Goal: Information Seeking & Learning: Learn about a topic

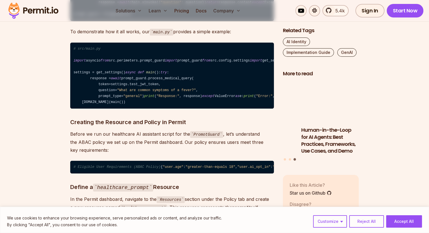
scroll to position [1963, 0]
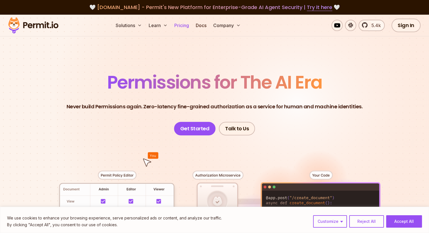
click at [191, 28] on link "Pricing" at bounding box center [181, 25] width 19 height 11
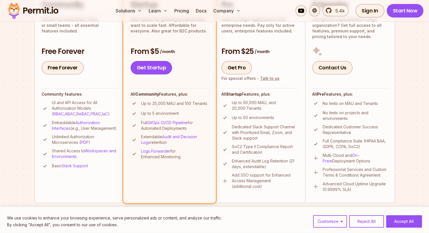
scroll to position [161, 0]
click at [68, 69] on link "Free Forever" at bounding box center [62, 68] width 42 height 14
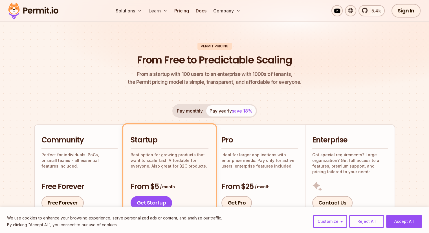
scroll to position [26, 0]
click at [258, 36] on img at bounding box center [214, 46] width 429 height 114
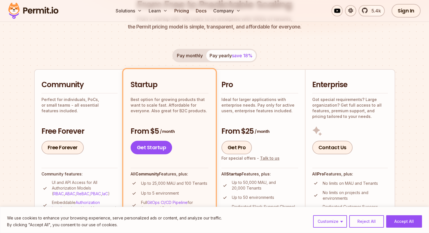
scroll to position [81, 0]
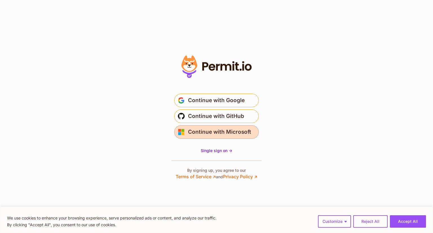
click at [242, 130] on span "Continue with Microsoft" at bounding box center [219, 131] width 63 height 9
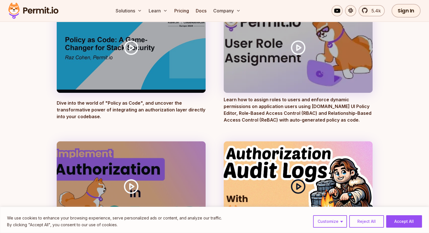
scroll to position [108, 0]
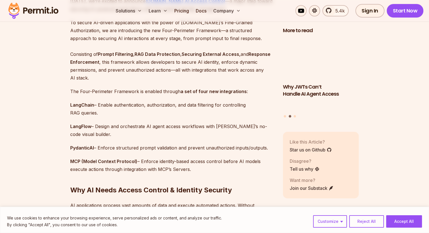
scroll to position [395, 0]
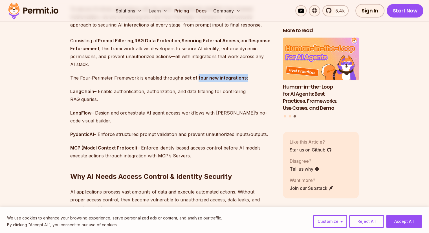
drag, startPoint x: 199, startPoint y: 77, endPoint x: 244, endPoint y: 80, distance: 44.9
click at [244, 80] on p "The Four-Perimeter Framework is enabled through a set of four new integrations :" at bounding box center [171, 78] width 203 height 8
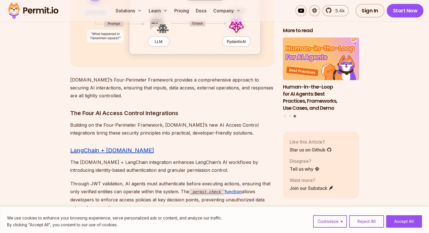
scroll to position [1860, 0]
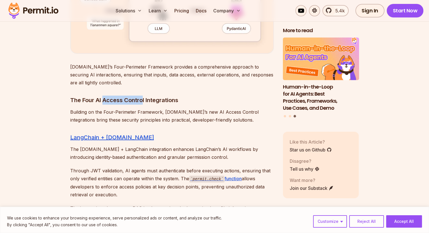
drag, startPoint x: 143, startPoint y: 92, endPoint x: 104, endPoint y: 82, distance: 40.1
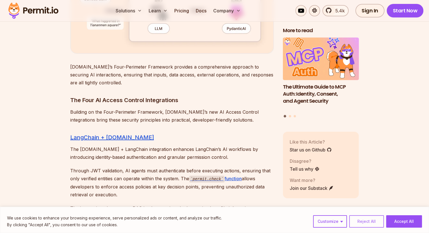
click at [359, 218] on button "Reject All" at bounding box center [366, 221] width 35 height 12
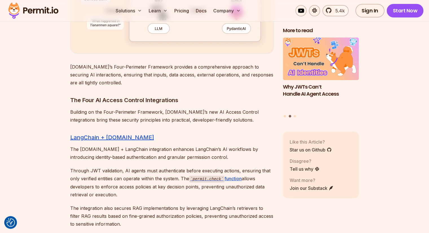
drag, startPoint x: 77, startPoint y: 101, endPoint x: 73, endPoint y: 98, distance: 5.2
click at [77, 108] on p "Building on the Four-Perimeter Framework, Permit.io’s new AI Access Control int…" at bounding box center [171, 116] width 203 height 16
drag, startPoint x: 93, startPoint y: 95, endPoint x: 181, endPoint y: 88, distance: 88.4
drag, startPoint x: 181, startPoint y: 93, endPoint x: 165, endPoint y: 101, distance: 17.9
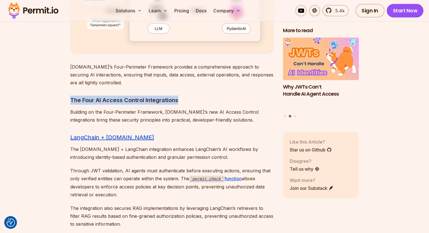
click at [181, 96] on h3 "The Four AI Access Control Integrations" at bounding box center [171, 100] width 203 height 9
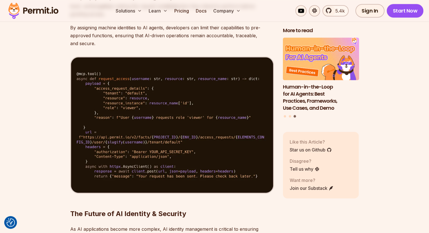
scroll to position [2875, 0]
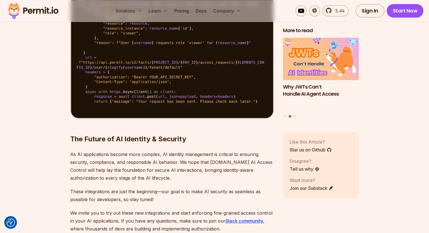
scroll to position [2903, 0]
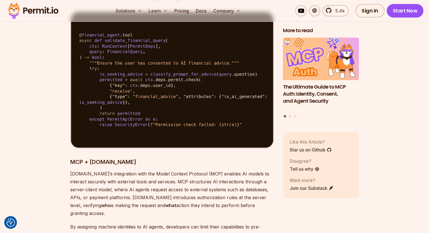
scroll to position [2649, 0]
